Goal: Task Accomplishment & Management: Manage account settings

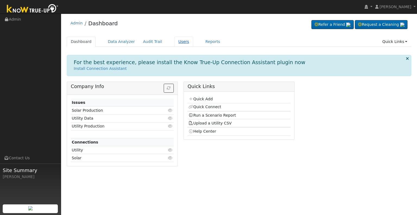
click at [174, 42] on link "Users" at bounding box center [183, 42] width 19 height 10
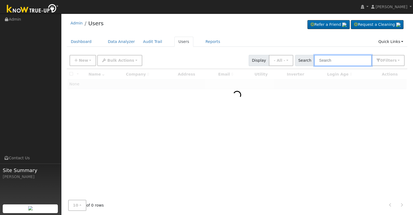
click at [332, 62] on input "text" at bounding box center [343, 60] width 58 height 11
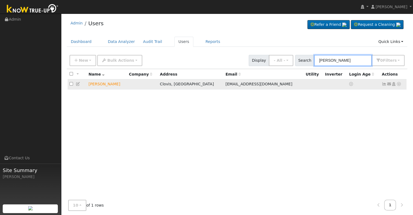
type input "[PERSON_NAME]"
click at [394, 83] on icon at bounding box center [393, 84] width 5 height 4
